Goal: Information Seeking & Learning: Learn about a topic

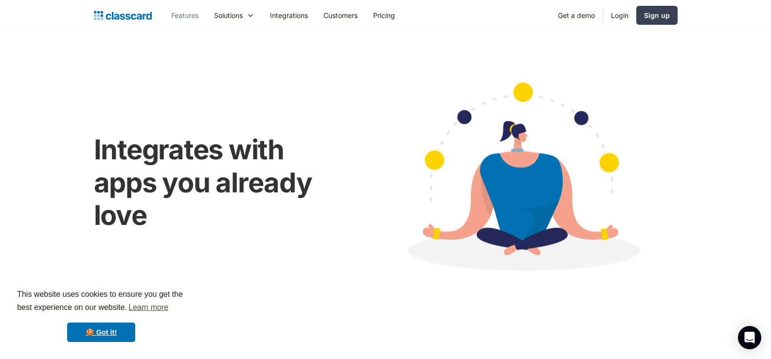
click at [184, 16] on link "Features" at bounding box center [184, 15] width 43 height 22
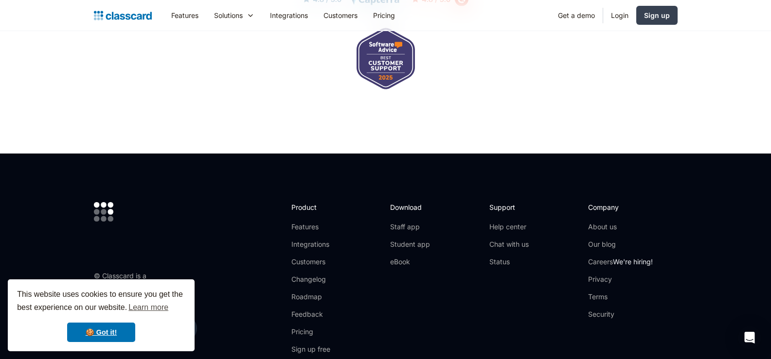
scroll to position [2893, 0]
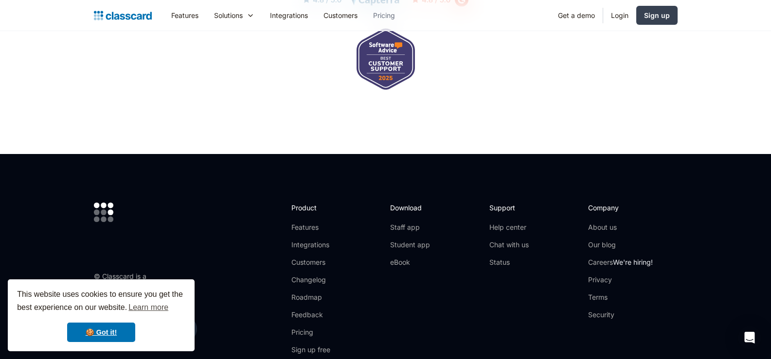
click at [387, 18] on link "Pricing" at bounding box center [383, 15] width 37 height 22
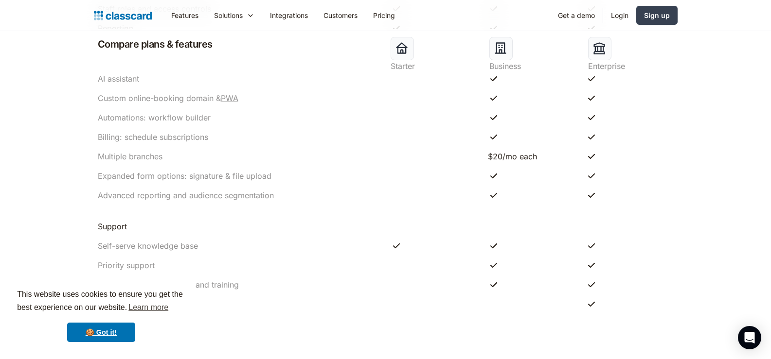
scroll to position [1021, 0]
drag, startPoint x: 545, startPoint y: 159, endPoint x: 478, endPoint y: 154, distance: 67.3
click at [478, 154] on div "Multiple branches $20/mo each" at bounding box center [385, 156] width 593 height 19
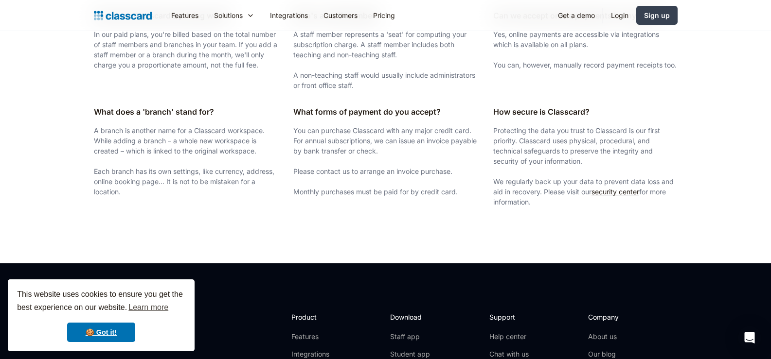
scroll to position [1751, 0]
